Goal: Find specific page/section: Find specific page/section

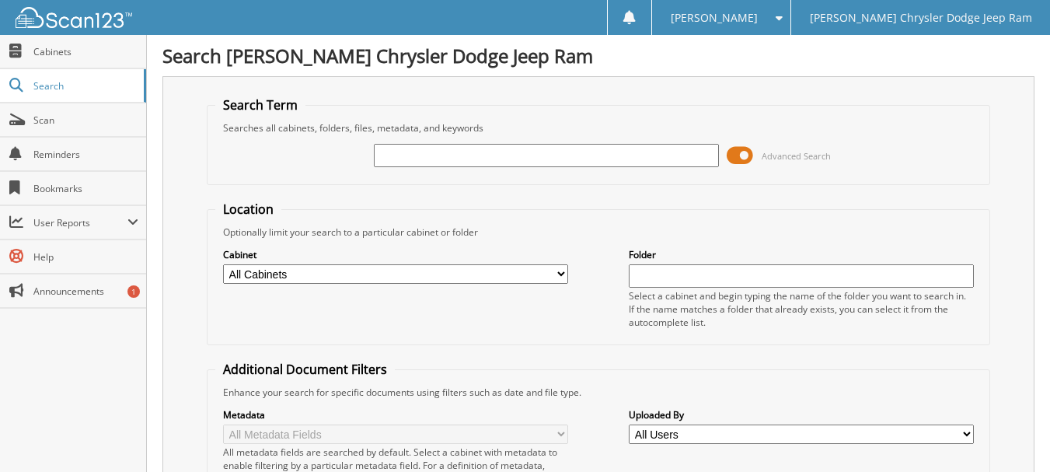
click at [425, 162] on input "text" at bounding box center [546, 155] width 345 height 23
type input "[PERSON_NAME]"
click at [92, 58] on link "Cabinets" at bounding box center [73, 51] width 146 height 33
click at [440, 155] on input "text" at bounding box center [546, 155] width 345 height 23
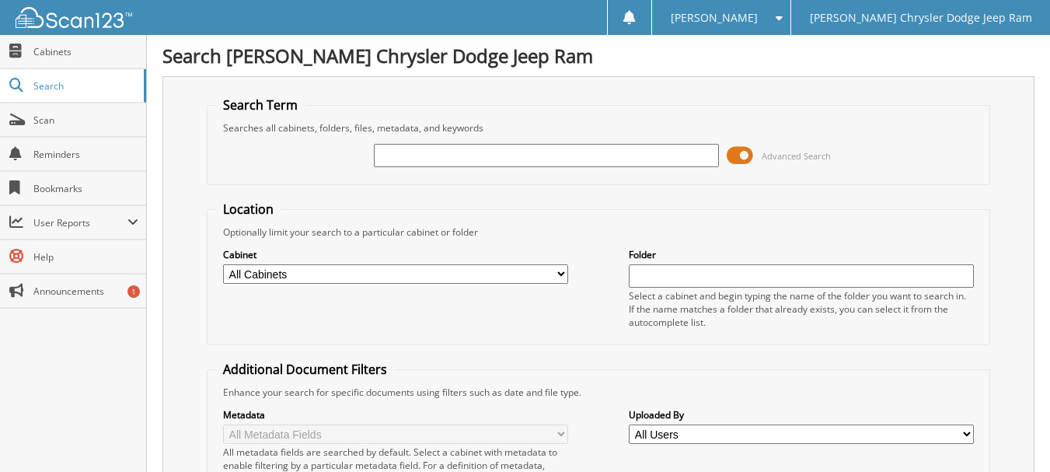
click at [404, 157] on input "text" at bounding box center [546, 155] width 345 height 23
type input "[PERSON_NAME]"
click at [71, 48] on span "Cabinets" at bounding box center [85, 51] width 105 height 13
